Goal: Transaction & Acquisition: Download file/media

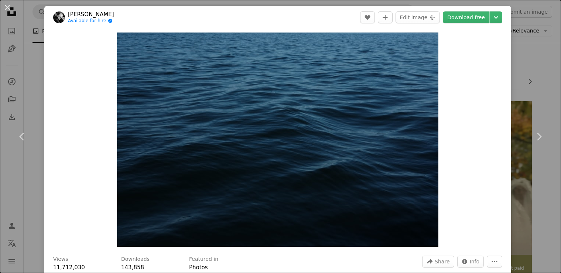
scroll to position [832, 0]
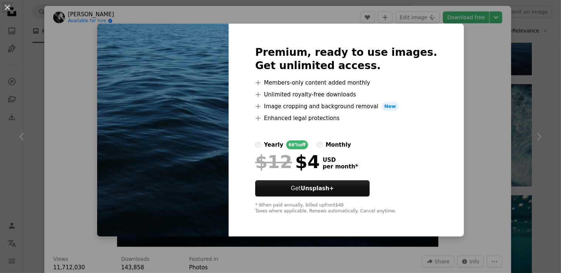
click at [468, 57] on div "An X shape Premium, ready to use images. Get unlimited access. A plus sign Memb…" at bounding box center [280, 136] width 561 height 273
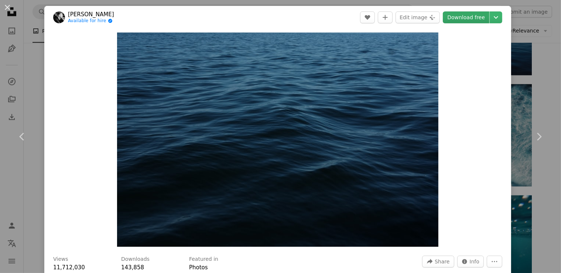
click at [477, 17] on link "Download free" at bounding box center [466, 17] width 47 height 12
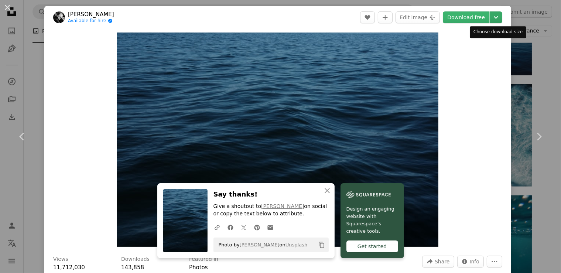
click at [497, 15] on icon "Chevron down" at bounding box center [496, 17] width 12 height 9
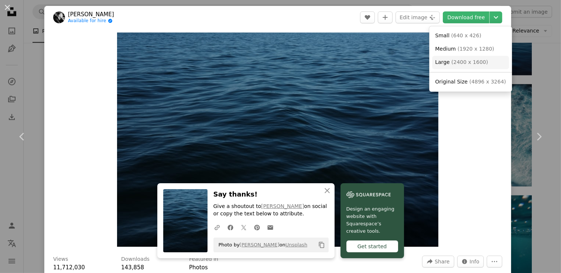
click at [463, 62] on span "( 2400 x 1600 )" at bounding box center [469, 62] width 37 height 6
